Goal: Task Accomplishment & Management: Manage account settings

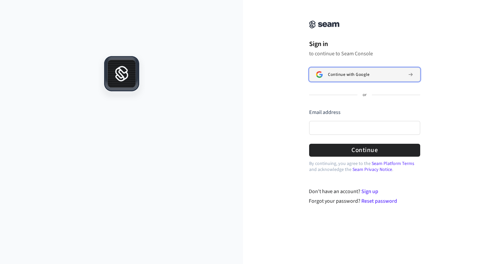
click at [338, 76] on span "Continue with Google" at bounding box center [348, 74] width 41 height 5
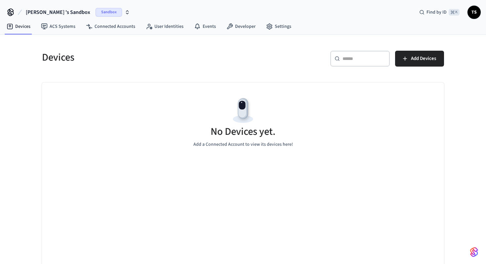
click at [13, 12] on icon at bounding box center [11, 14] width 6 height 4
click at [473, 9] on span "TS" at bounding box center [474, 12] width 12 height 12
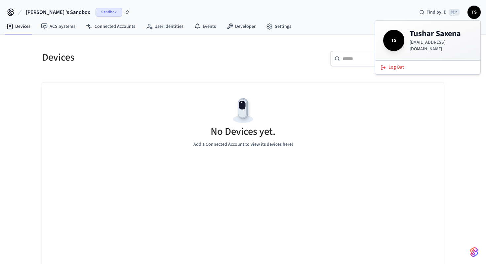
click at [473, 9] on span "TS" at bounding box center [474, 12] width 12 height 12
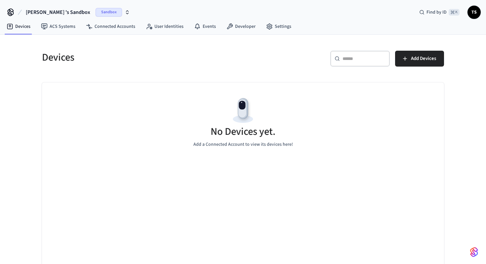
click at [96, 8] on span "Sandbox" at bounding box center [109, 12] width 26 height 9
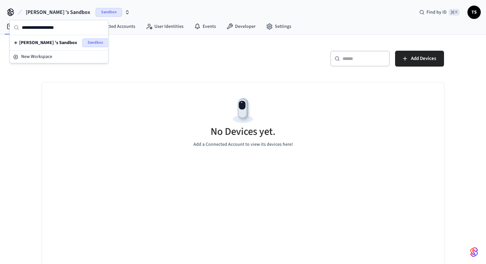
click at [96, 8] on span "Sandbox" at bounding box center [109, 12] width 26 height 9
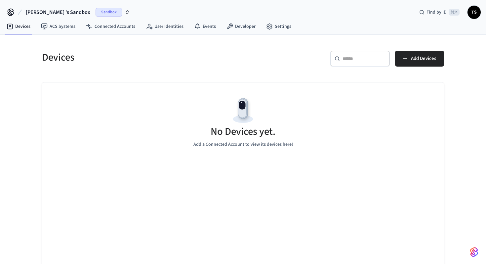
click at [96, 8] on span "Sandbox" at bounding box center [109, 12] width 26 height 9
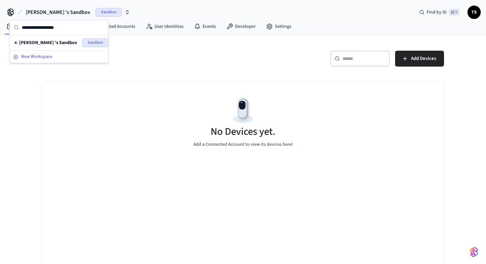
click at [72, 55] on div "New Workspace" at bounding box center [59, 56] width 92 height 7
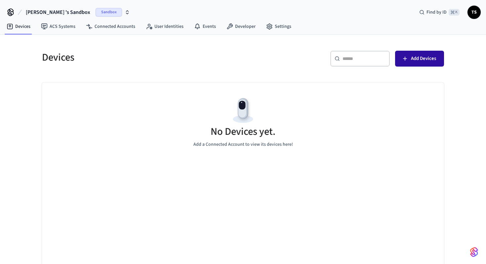
click at [403, 59] on icon "button" at bounding box center [405, 58] width 7 height 7
click at [278, 27] on link "Settings" at bounding box center [279, 27] width 36 height 12
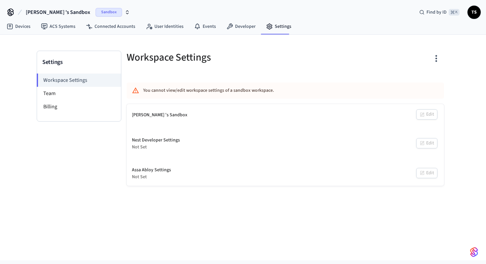
click at [234, 33] on nav "Devices ACS Systems Connected Accounts User Identities Events Developer Settings" at bounding box center [148, 26] width 295 height 15
click at [236, 27] on link "Developer" at bounding box center [241, 27] width 40 height 12
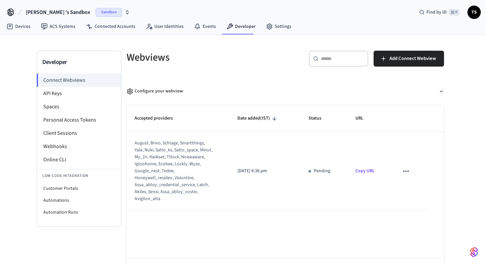
click at [359, 173] on link "Copy URL" at bounding box center [364, 170] width 19 height 7
click at [269, 33] on nav "Devices ACS Systems Connected Accounts User Identities Events Developer Settings" at bounding box center [148, 26] width 295 height 15
click at [270, 32] on link "Settings" at bounding box center [279, 27] width 36 height 12
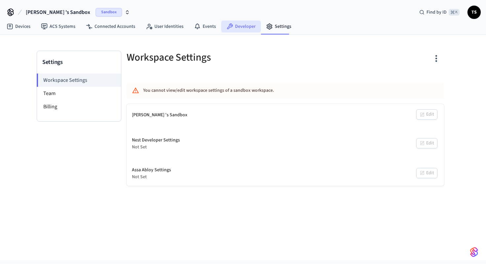
click at [239, 26] on link "Developer" at bounding box center [241, 27] width 40 height 12
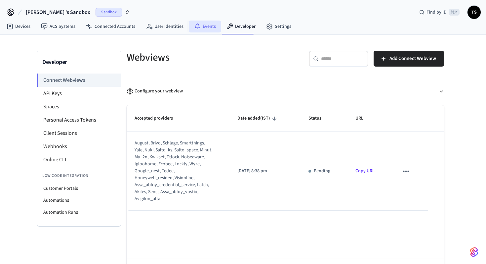
click at [208, 28] on link "Events" at bounding box center [205, 27] width 32 height 12
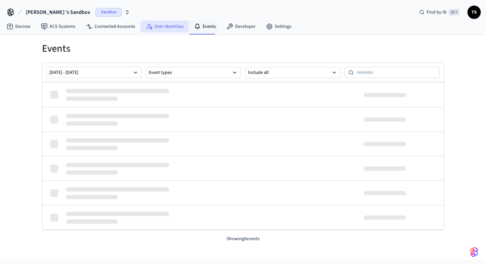
click at [173, 30] on link "User Identities" at bounding box center [165, 27] width 48 height 12
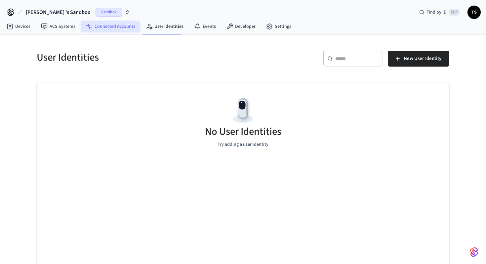
click at [127, 30] on link "Connected Accounts" at bounding box center [111, 27] width 60 height 12
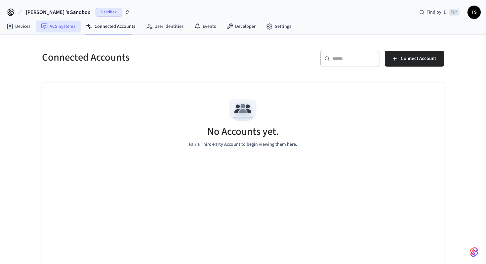
click at [73, 29] on link "ACS Systems" at bounding box center [58, 27] width 45 height 12
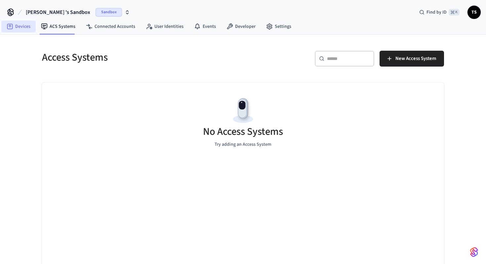
click at [28, 29] on link "Devices" at bounding box center [18, 27] width 34 height 12
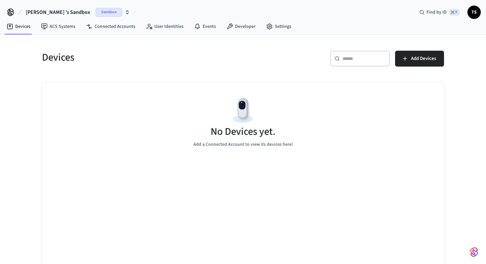
click at [270, 15] on div "[PERSON_NAME] 's Sandbox Sandbox Find by ID ⌘ K TS" at bounding box center [243, 9] width 486 height 19
click at [285, 17] on div "[PERSON_NAME] 's Sandbox Sandbox Find by ID ⌘ K TS" at bounding box center [243, 9] width 486 height 19
click at [282, 22] on link "Settings" at bounding box center [279, 27] width 36 height 12
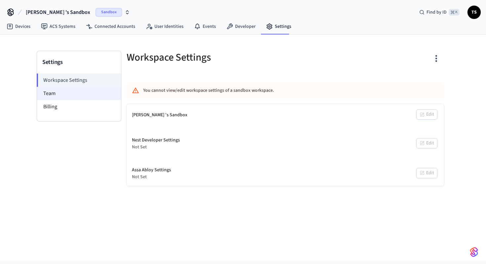
click at [93, 98] on li "Team" at bounding box center [79, 93] width 84 height 13
click at [93, 93] on li "Team" at bounding box center [79, 93] width 84 height 13
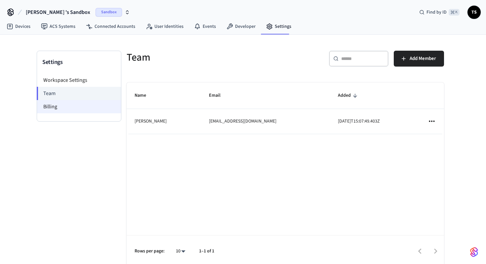
click at [106, 103] on li "Billing" at bounding box center [79, 106] width 84 height 13
